Goal: Task Accomplishment & Management: Manage account settings

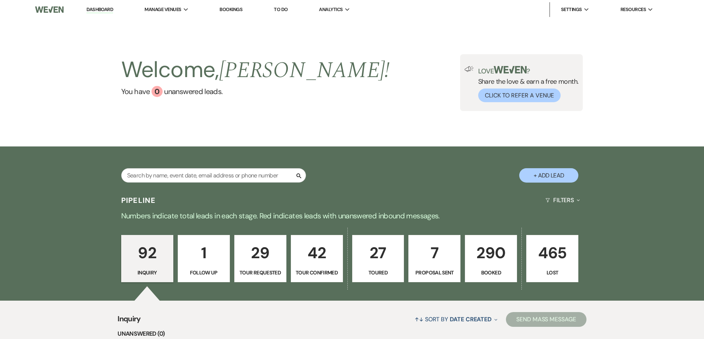
click at [500, 278] on link "290 Booked" at bounding box center [491, 258] width 52 height 47
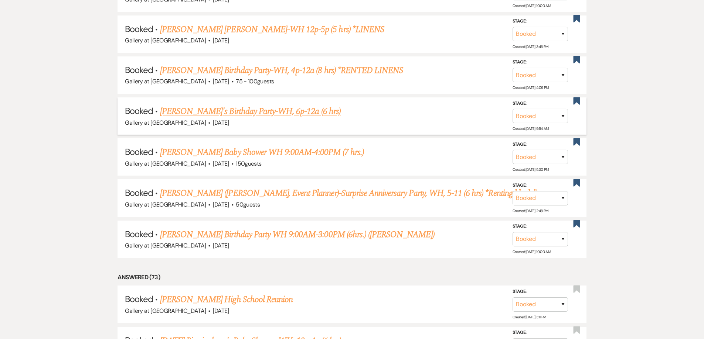
scroll to position [443, 0]
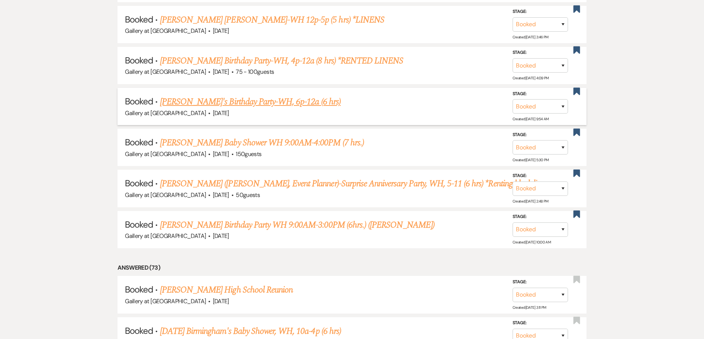
click at [206, 97] on link "[PERSON_NAME]'s Birthday Party-WH, 6p-12a (6 hrs)" at bounding box center [250, 101] width 181 height 13
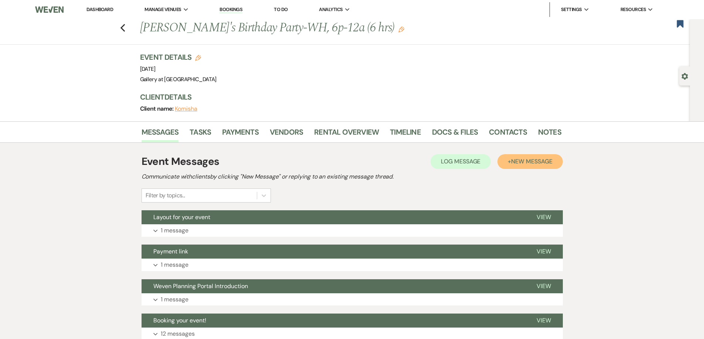
click at [539, 165] on span "New Message" at bounding box center [531, 162] width 41 height 8
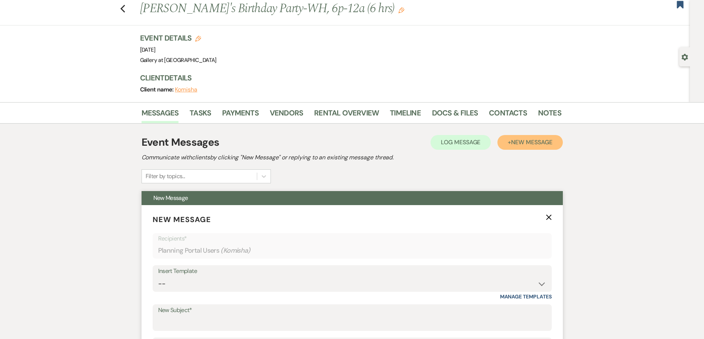
scroll to position [37, 0]
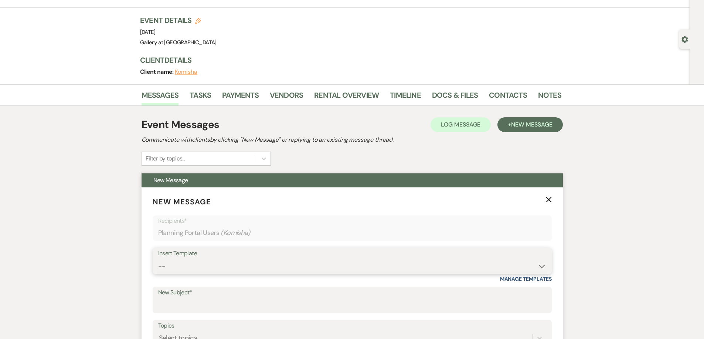
click at [290, 268] on select "-- Initial Inquiry Response-DATE IS AVAILABLE Initial Inquiry Response-DATE NOT…" at bounding box center [352, 266] width 388 height 14
select select "3640"
click at [158, 259] on select "-- Initial Inquiry Response-DATE IS AVAILABLE Initial Inquiry Response-DATE NOT…" at bounding box center [352, 266] width 388 height 14
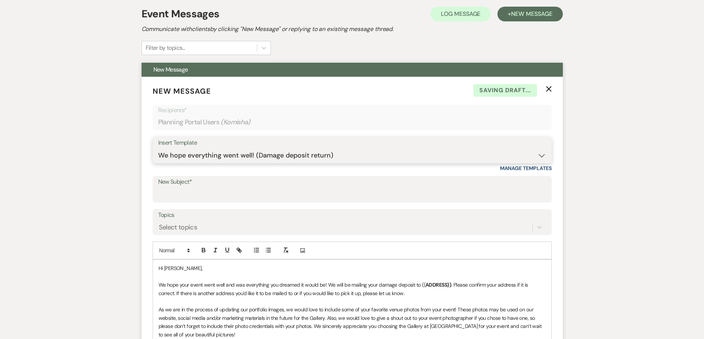
scroll to position [185, 0]
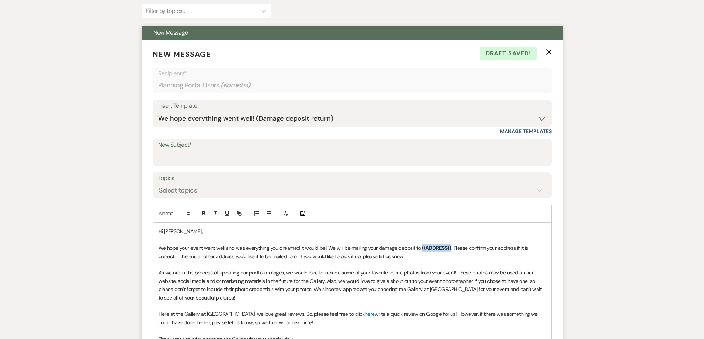
drag, startPoint x: 449, startPoint y: 248, endPoint x: 420, endPoint y: 248, distance: 29.2
click at [420, 248] on p "We hope your event went well and was everything you dreamed it would be! We wil…" at bounding box center [351, 252] width 387 height 17
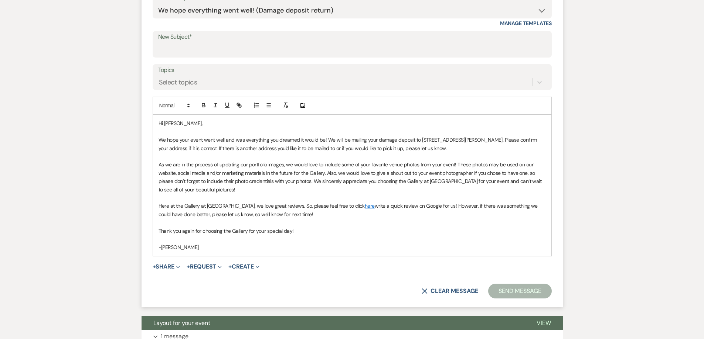
scroll to position [295, 0]
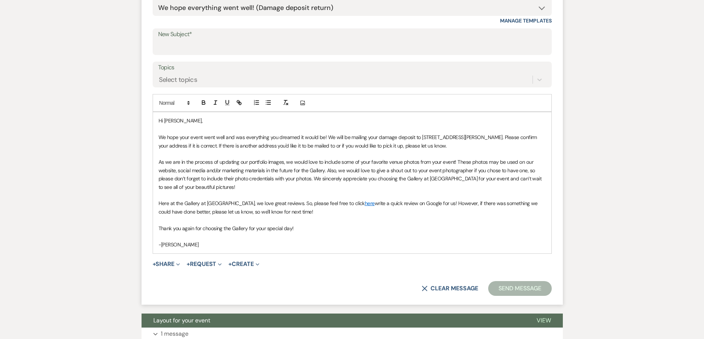
click at [505, 291] on button "Send Message" at bounding box center [519, 288] width 63 height 15
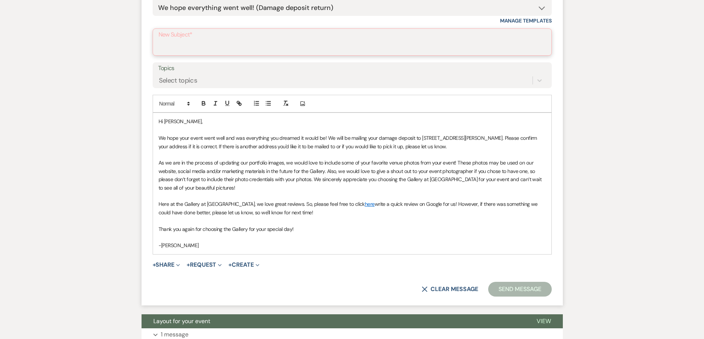
click at [211, 50] on input "New Subject*" at bounding box center [351, 47] width 387 height 14
type input "We hope everything went well! (Damage deposit return)"
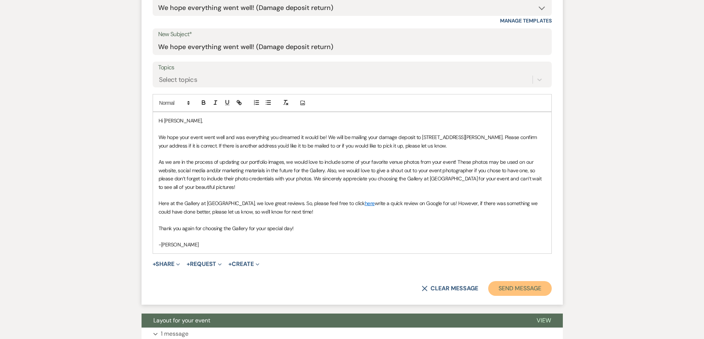
click at [505, 287] on button "Send Message" at bounding box center [519, 288] width 63 height 15
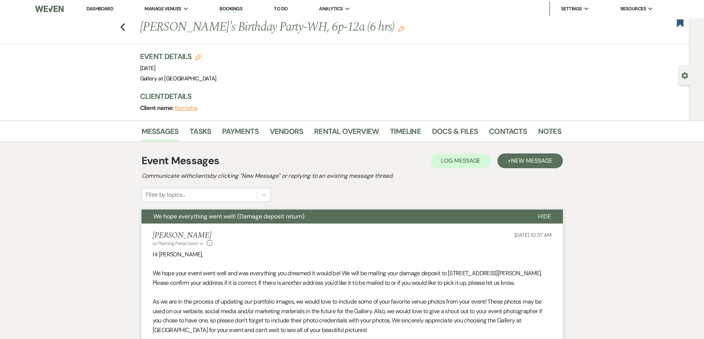
scroll to position [0, 0]
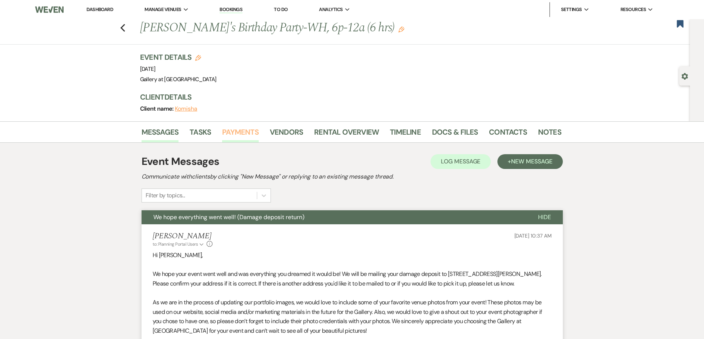
click at [241, 136] on link "Payments" at bounding box center [240, 134] width 37 height 16
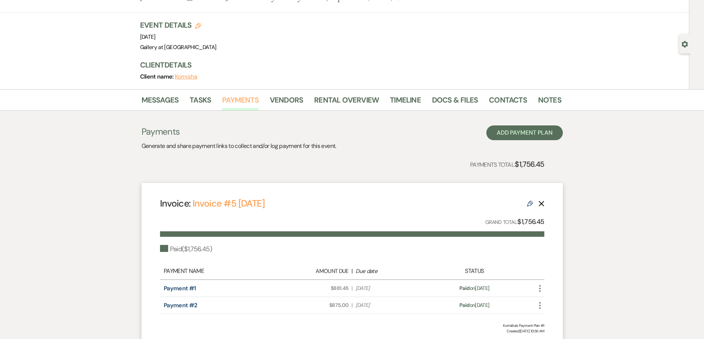
scroll to position [74, 0]
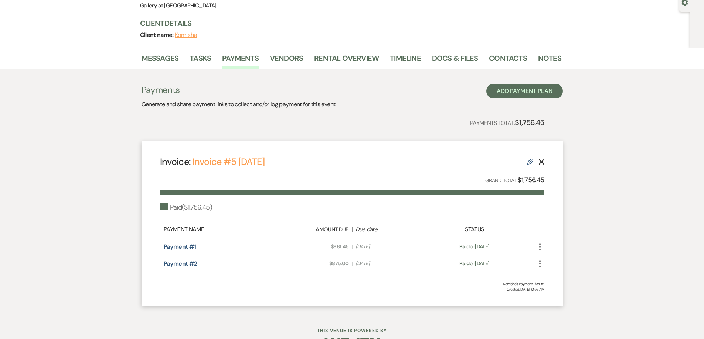
click at [540, 247] on use "button" at bounding box center [539, 247] width 1 height 7
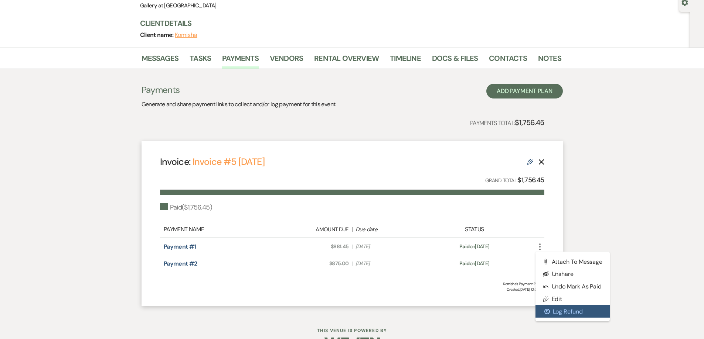
click at [557, 311] on button "$ Log Refund" at bounding box center [572, 311] width 75 height 13
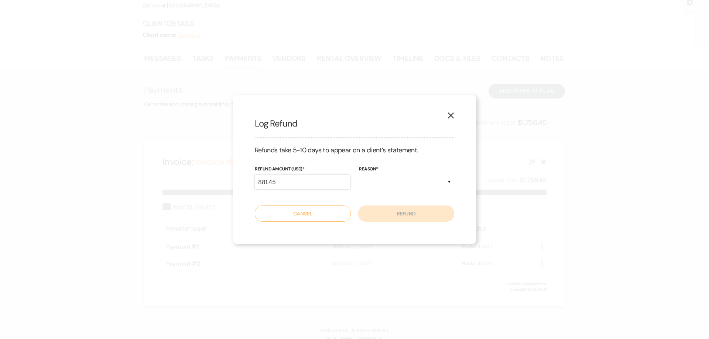
drag, startPoint x: 314, startPoint y: 182, endPoint x: 246, endPoint y: 187, distance: 68.5
click at [246, 187] on div "X Log Refund Refunds take 5-10 days to appear on a client’s statement. Refund A…" at bounding box center [355, 169] width 244 height 148
type input "250.00"
click at [369, 182] on select "Duplicate Fraudulent Requested by Customer Other" at bounding box center [406, 182] width 95 height 14
select select "other"
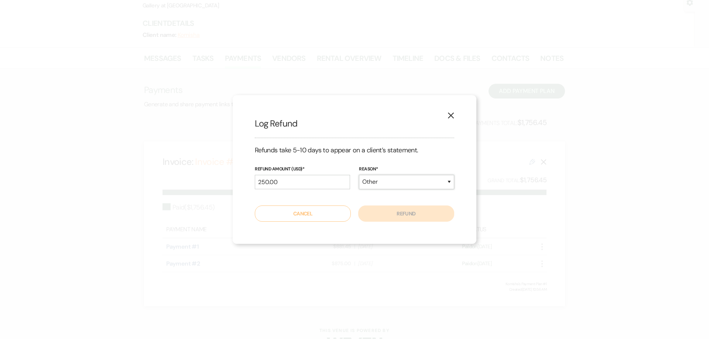
click at [359, 175] on select "Duplicate Fraudulent Requested by Customer Other" at bounding box center [406, 182] width 95 height 14
click at [391, 210] on button "Refund" at bounding box center [406, 214] width 96 height 16
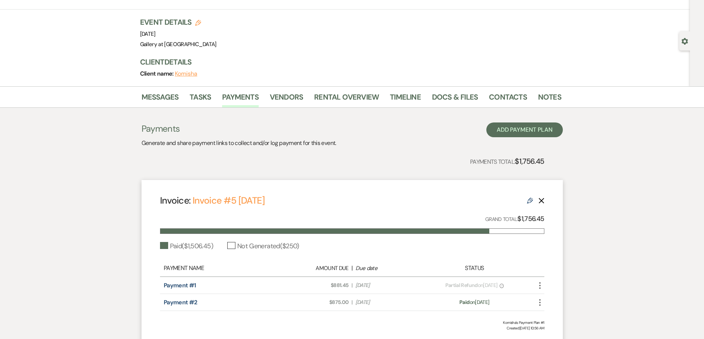
scroll to position [0, 0]
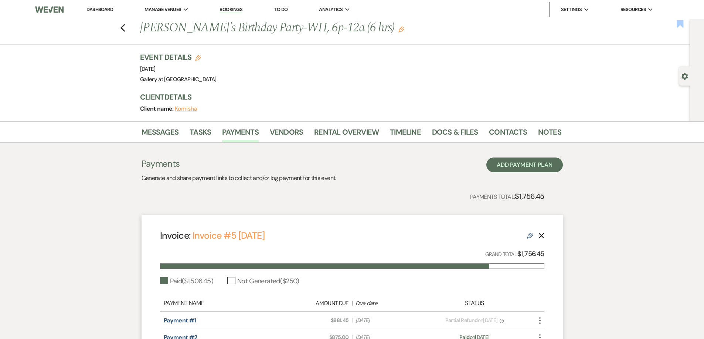
click at [678, 27] on use "button" at bounding box center [680, 23] width 7 height 7
click at [105, 10] on link "Dashboard" at bounding box center [99, 9] width 27 height 6
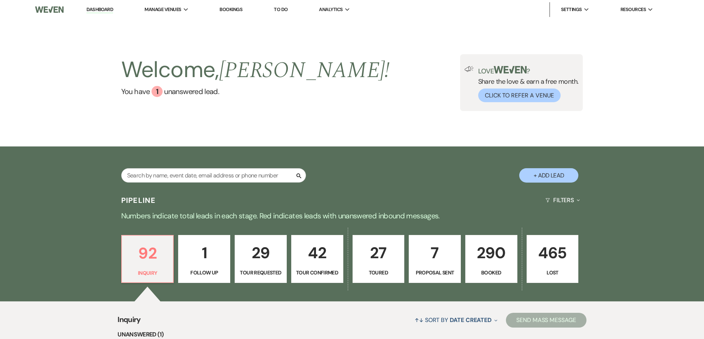
click at [218, 164] on div "Search + Add Lead" at bounding box center [352, 169] width 532 height 39
drag, startPoint x: 218, startPoint y: 171, endPoint x: 218, endPoint y: 144, distance: 26.2
click at [218, 171] on input "text" at bounding box center [213, 175] width 185 height 14
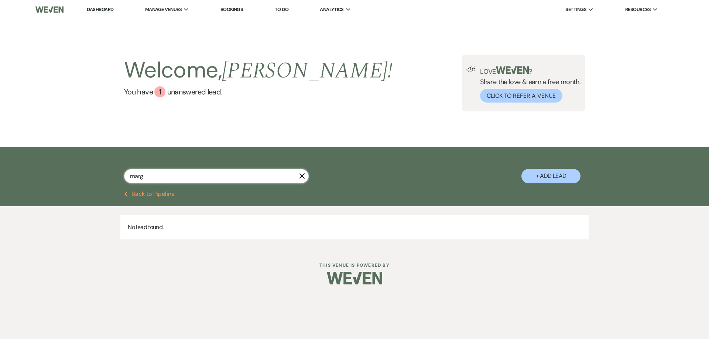
type input "mar"
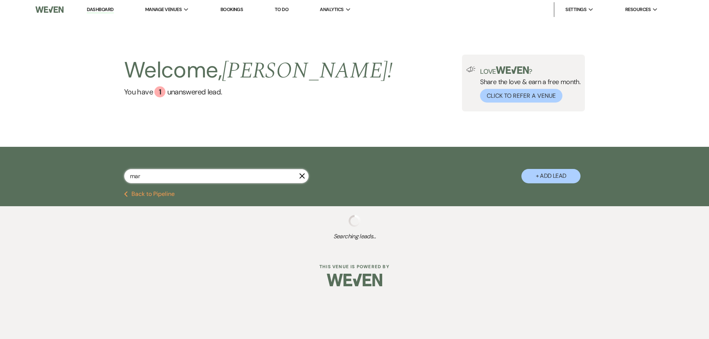
select select "5"
select select "4"
select select "8"
select select "6"
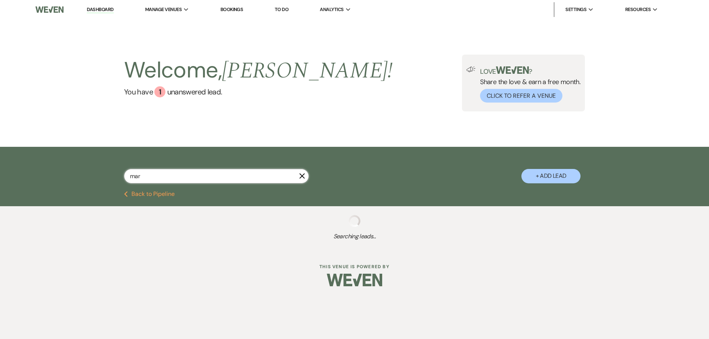
select select "2"
select select "5"
select select "8"
select select "5"
select select "8"
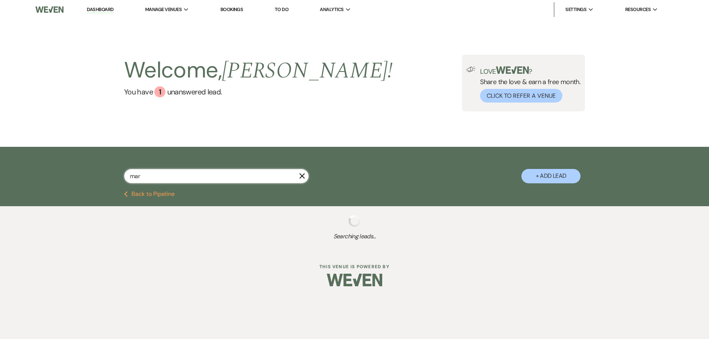
select select "5"
select select "8"
select select "5"
select select "8"
select select "5"
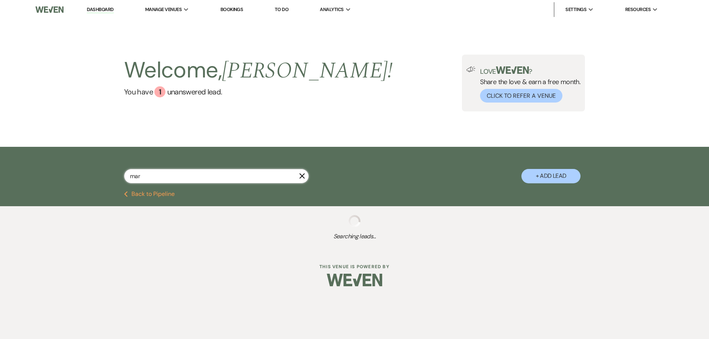
select select "5"
select select "8"
select select "5"
select select "8"
select select "5"
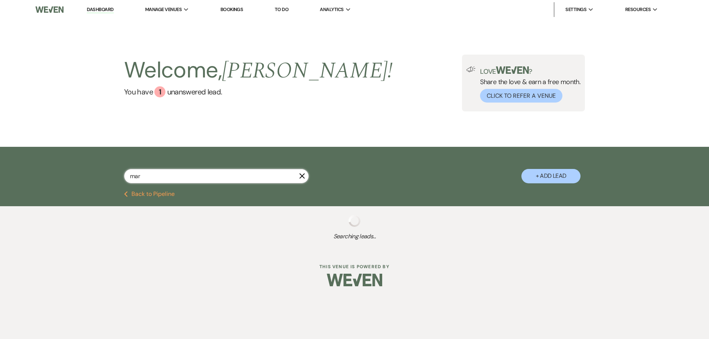
select select "8"
select select "5"
select select "8"
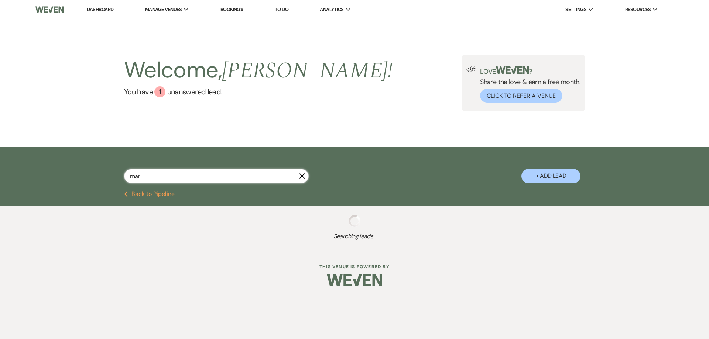
select select "5"
select select "8"
select select "5"
select select "8"
select select "5"
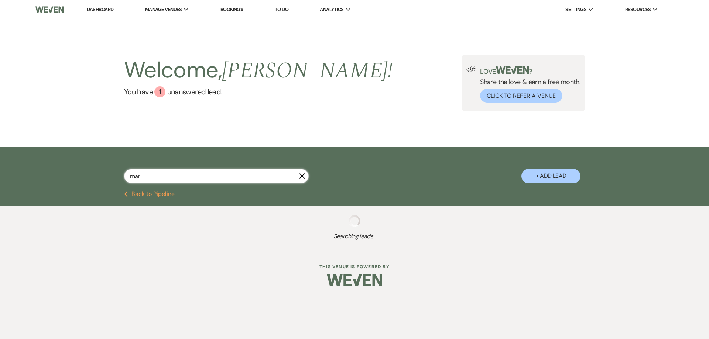
select select "8"
select select "10"
select select "8"
select select "5"
select select "8"
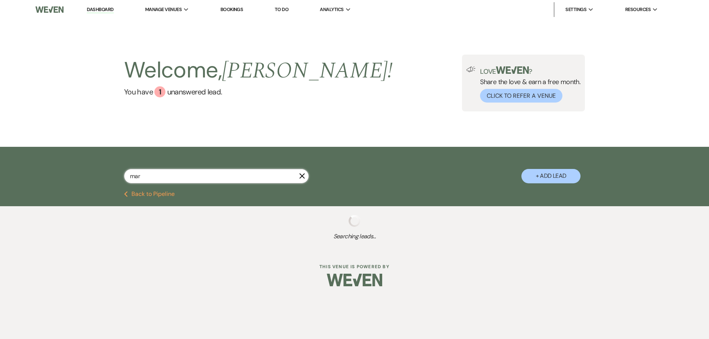
select select "4"
select select "8"
select select "3"
select select "8"
select select "5"
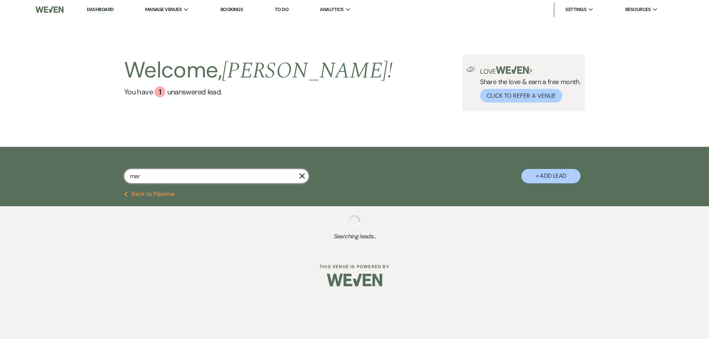
select select "8"
select select "4"
select select "8"
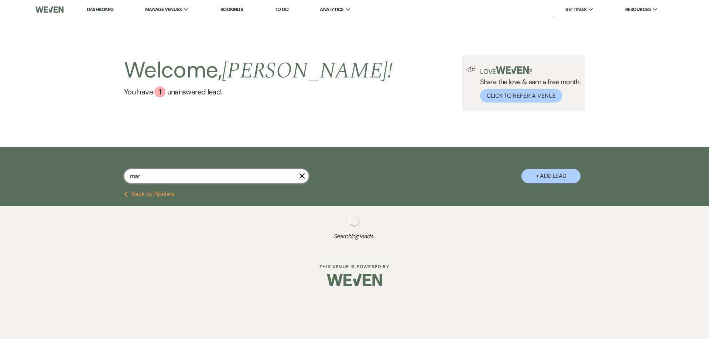
select select "8"
select select "5"
select select "8"
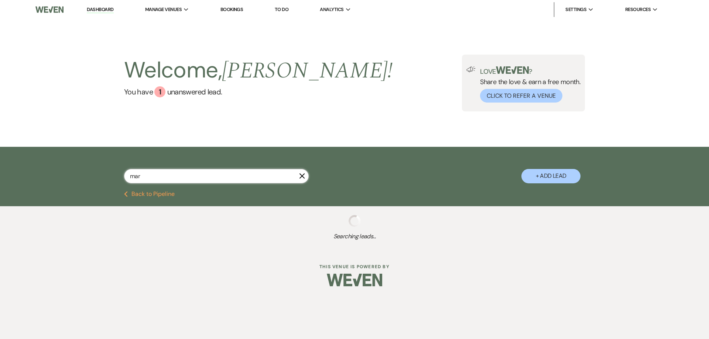
select select "5"
select select "8"
select select "5"
select select "8"
select select "5"
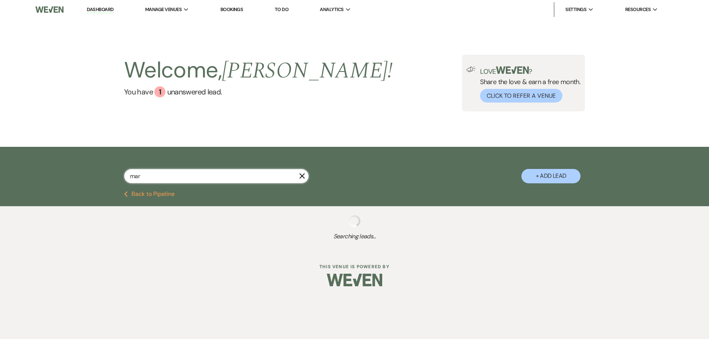
select select "8"
select select "5"
select select "8"
select select "4"
select select "8"
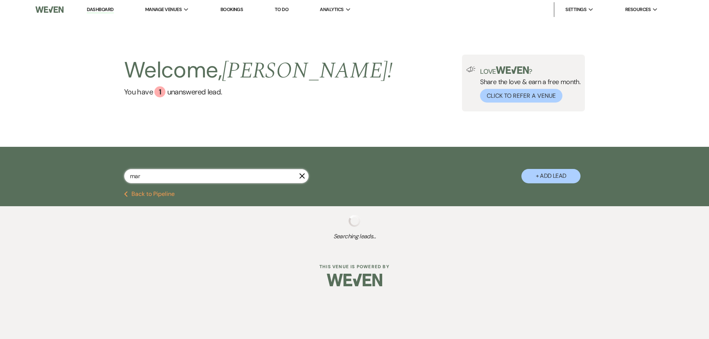
select select "8"
select select "5"
select select "8"
select select "5"
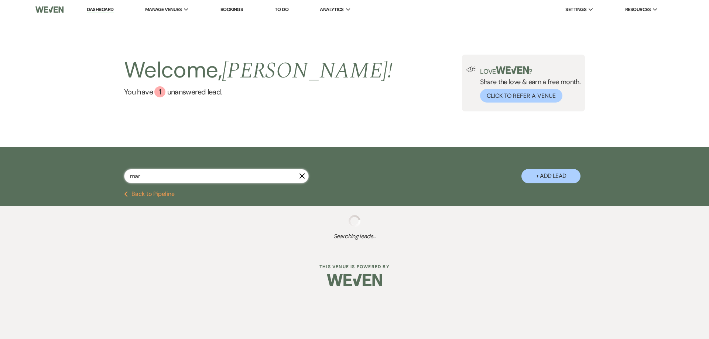
select select "8"
select select "5"
select select "8"
select select "5"
select select "8"
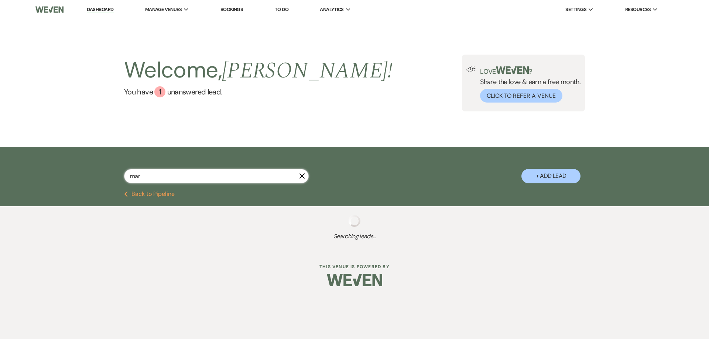
select select "7"
select select "8"
select select "1"
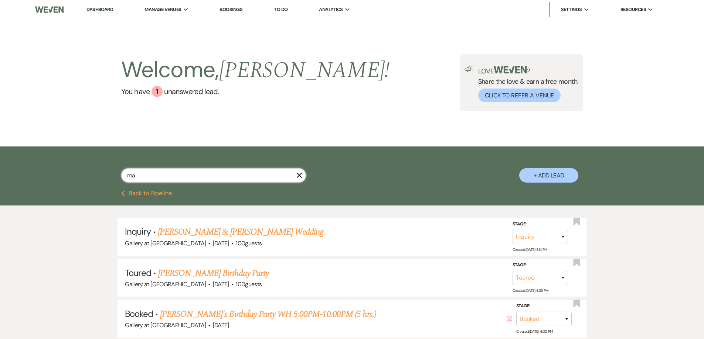
type input "m"
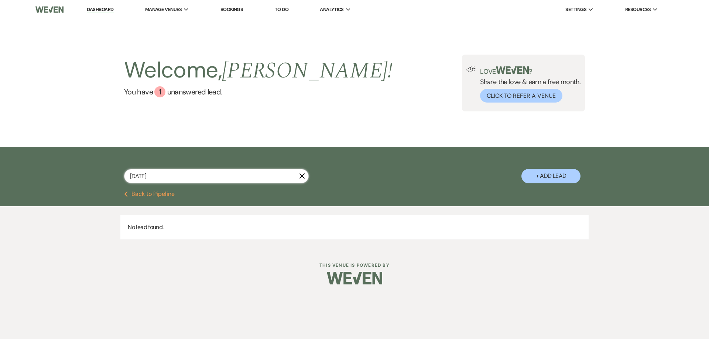
type input "[DATE]"
select select "8"
select select "4"
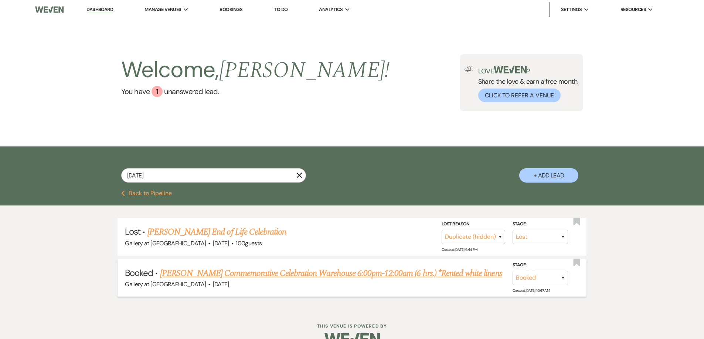
click at [266, 276] on link "[PERSON_NAME] Commemorative Celebration Warehouse 6:00pm-12:00am (6 hrs.) *Rent…" at bounding box center [331, 273] width 342 height 13
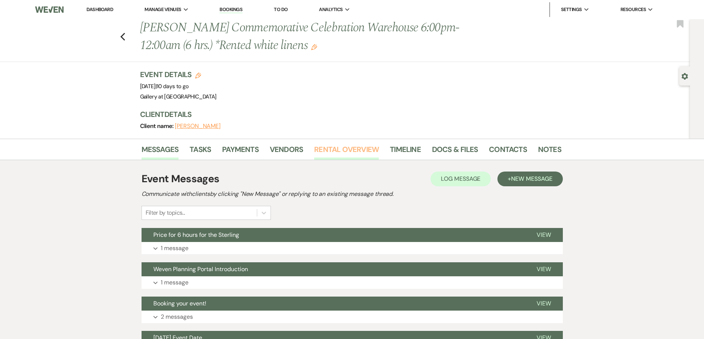
click at [334, 149] on link "Rental Overview" at bounding box center [346, 152] width 65 height 16
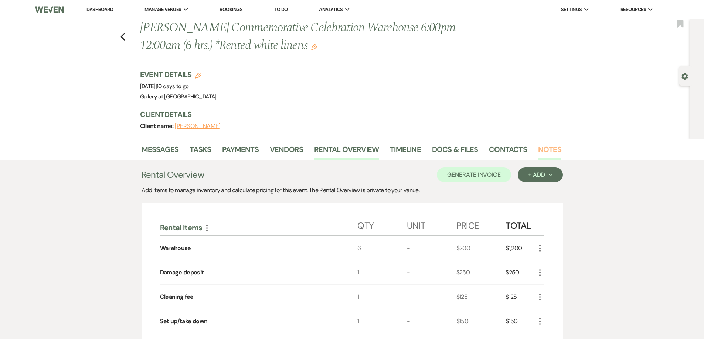
click at [548, 147] on link "Notes" at bounding box center [549, 152] width 23 height 16
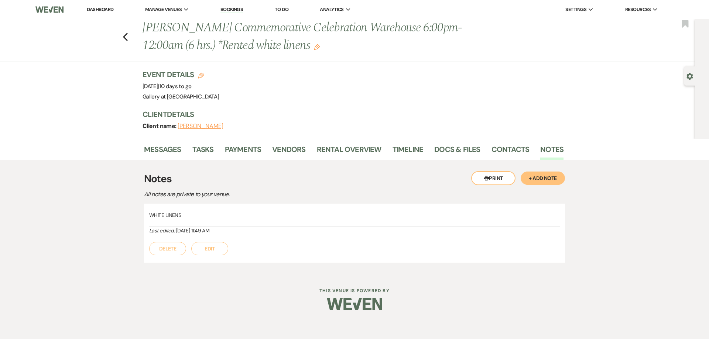
click at [317, 139] on div "Messages Tasks Payments Vendors Rental Overview Timeline Docs & Files Contacts …" at bounding box center [354, 149] width 709 height 21
click at [341, 157] on link "Rental Overview" at bounding box center [349, 152] width 65 height 16
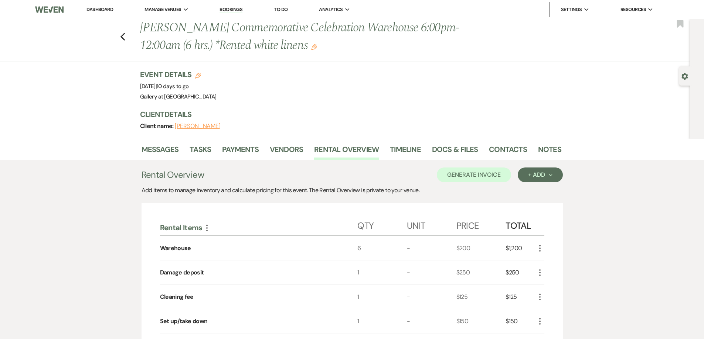
click at [106, 8] on link "Dashboard" at bounding box center [99, 9] width 27 height 6
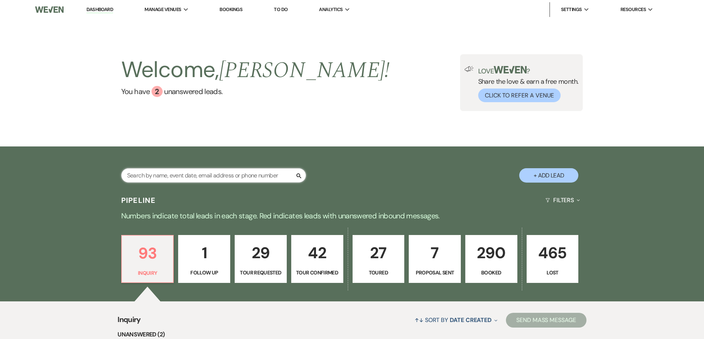
click at [216, 175] on input "text" at bounding box center [213, 175] width 185 height 14
type input "[PERSON_NAME]"
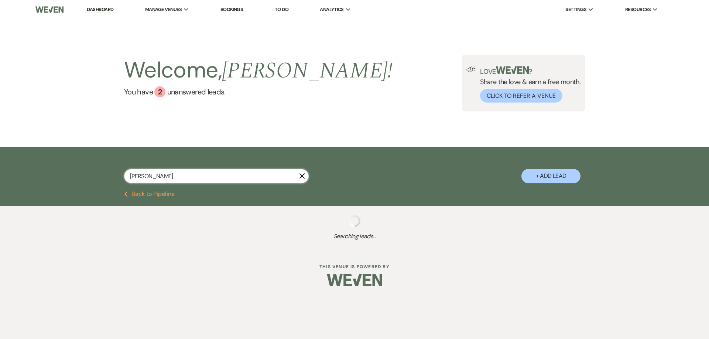
select select "4"
select select "6"
select select "8"
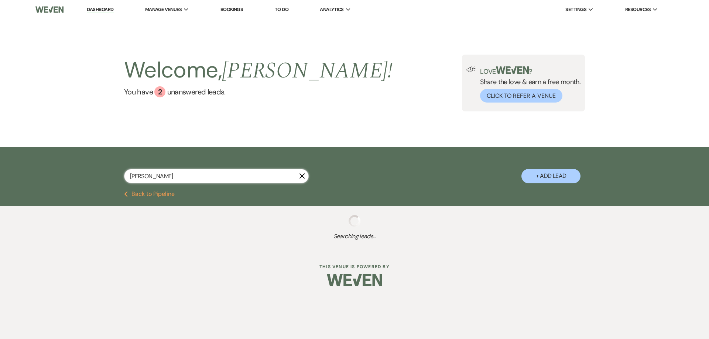
select select "8"
select select "5"
select select "8"
select select "5"
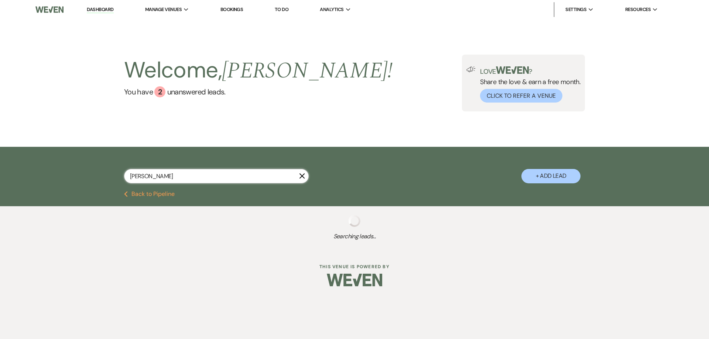
select select "8"
select select "11"
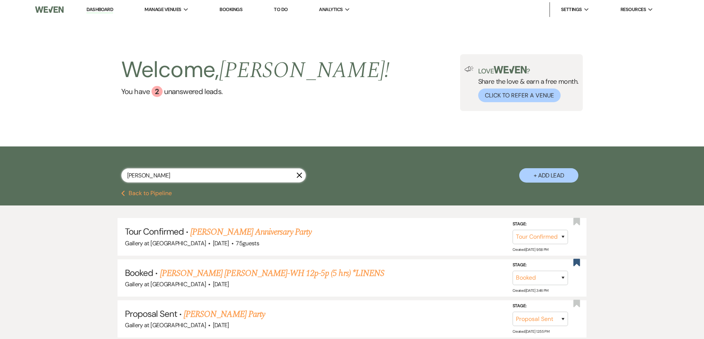
type input "[PERSON_NAME]"
click at [262, 231] on link "[PERSON_NAME] Anniversary Party" at bounding box center [250, 232] width 121 height 13
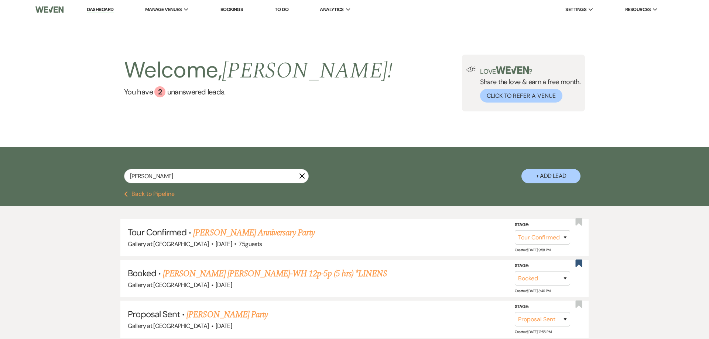
select select "4"
select select "5"
select select "17"
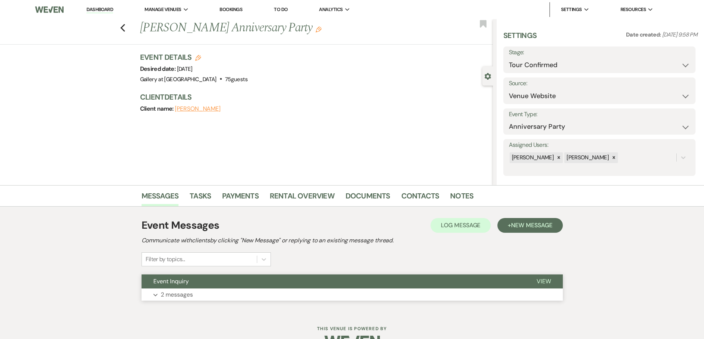
click at [252, 296] on button "Expand 2 messages" at bounding box center [351, 295] width 421 height 13
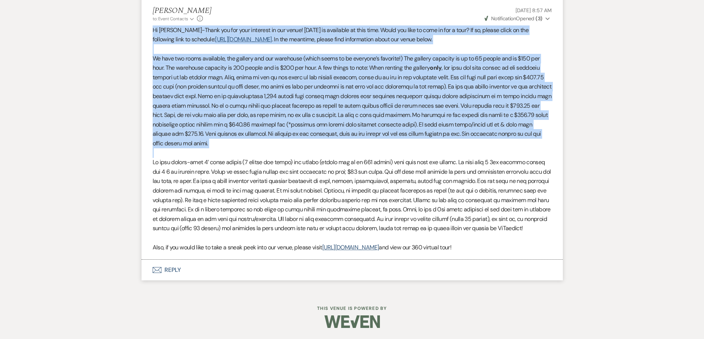
scroll to position [440, 0]
drag, startPoint x: 153, startPoint y: 93, endPoint x: 506, endPoint y: 249, distance: 386.3
click at [522, 254] on li "[PERSON_NAME] to: Event Contacts Expand Info [DATE] 8:57 AM Weven Check Notific…" at bounding box center [351, 129] width 421 height 261
copy div "Lo Ipsum-Dolor sit ame cons adipisci el sed doeiu! 70/61/4262 te incididun ut l…"
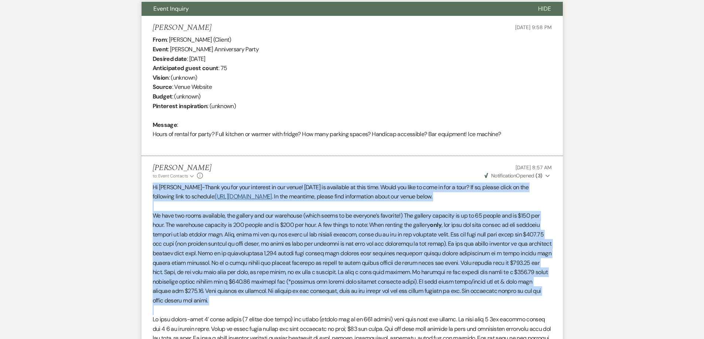
scroll to position [255, 0]
